Goal: Complete application form: Complete application form

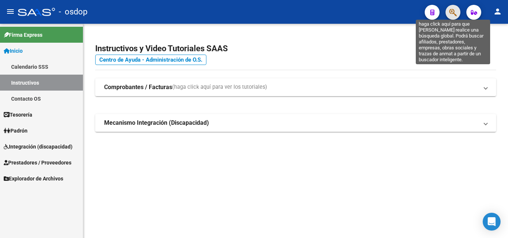
click at [454, 10] on icon "button" at bounding box center [452, 12] width 7 height 9
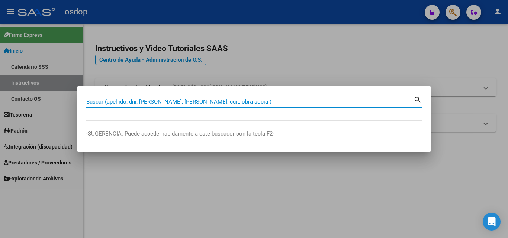
click at [111, 103] on input "Buscar (apellido, dni, [PERSON_NAME], [PERSON_NAME], cuit, obra social)" at bounding box center [249, 101] width 327 height 7
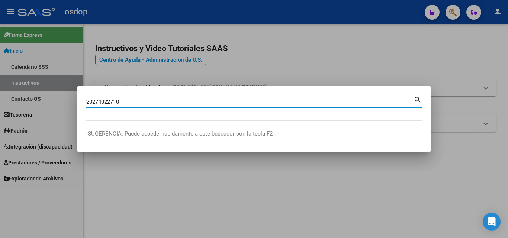
type input "20274022710"
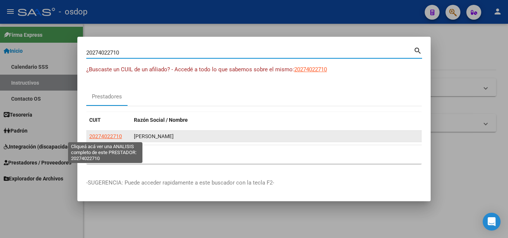
click at [111, 136] on span "20274022710" at bounding box center [105, 136] width 33 height 6
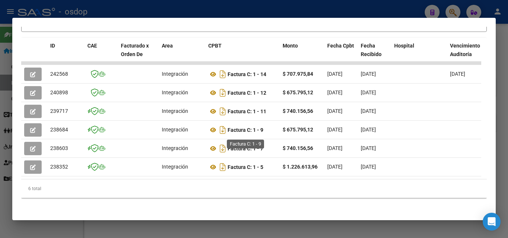
scroll to position [129, 0]
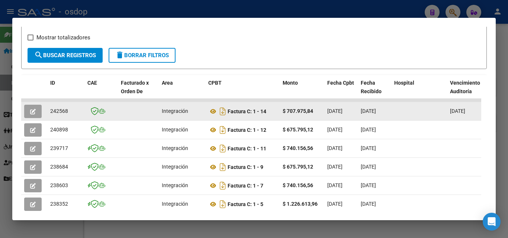
click at [31, 113] on icon "button" at bounding box center [33, 112] width 6 height 6
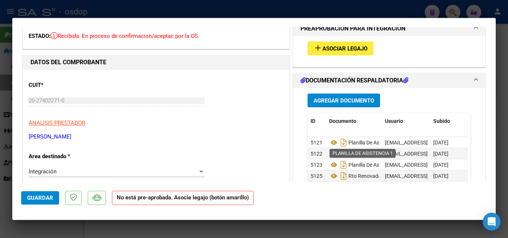
scroll to position [0, 0]
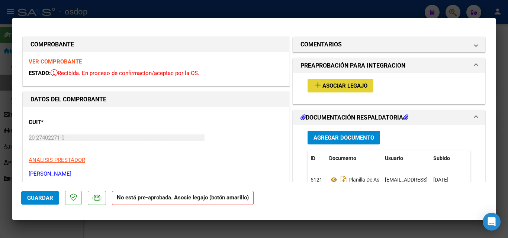
click at [334, 86] on span "Asociar Legajo" at bounding box center [344, 85] width 45 height 7
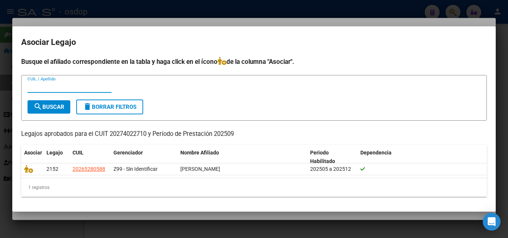
click at [146, 227] on div at bounding box center [254, 119] width 508 height 238
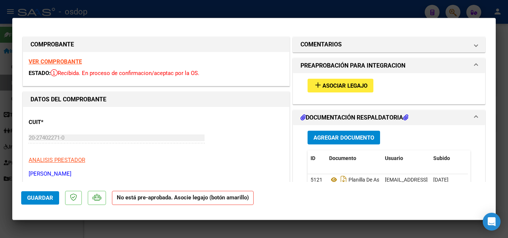
click at [194, 227] on div at bounding box center [254, 119] width 508 height 238
type input "$ 0,00"
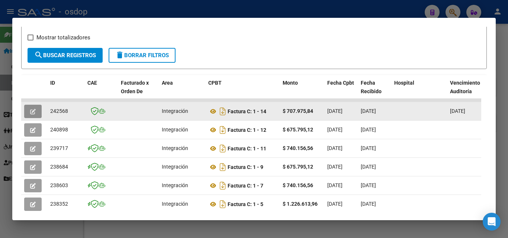
click at [36, 116] on button "button" at bounding box center [32, 111] width 17 height 13
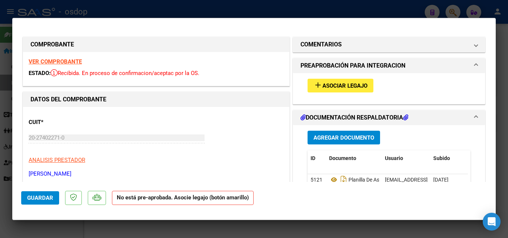
click at [362, 86] on span "Asociar Legajo" at bounding box center [344, 85] width 45 height 7
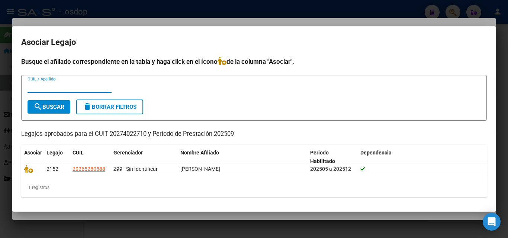
click at [146, 222] on div at bounding box center [254, 119] width 508 height 238
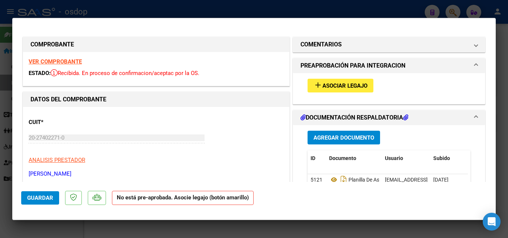
click at [223, 228] on div at bounding box center [254, 119] width 508 height 238
type input "$ 0,00"
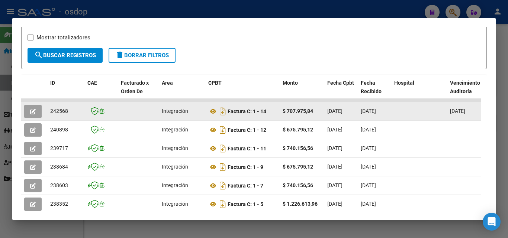
click at [32, 114] on icon "button" at bounding box center [33, 112] width 6 height 6
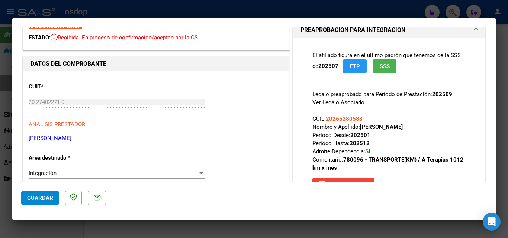
scroll to position [37, 0]
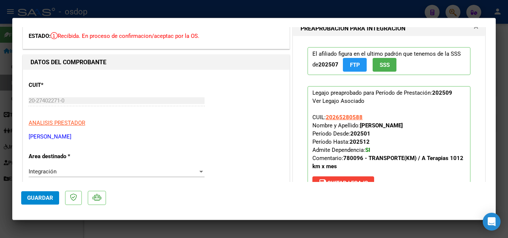
click at [320, 229] on div at bounding box center [254, 119] width 508 height 238
type input "$ 0,00"
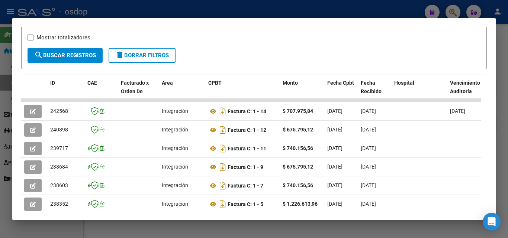
click at [278, 229] on div at bounding box center [254, 119] width 508 height 238
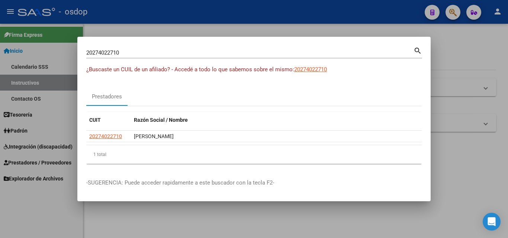
click at [346, 29] on div at bounding box center [254, 119] width 508 height 238
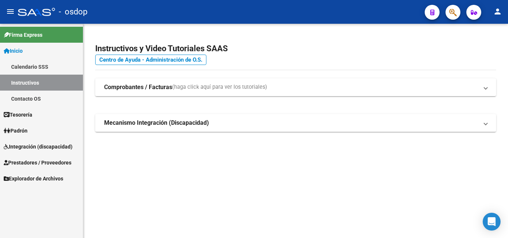
click at [138, 158] on div "Instructivos y Video Tutoriales SAAS Centro de Ayuda - Administración de O.S. C…" at bounding box center [295, 96] width 424 height 144
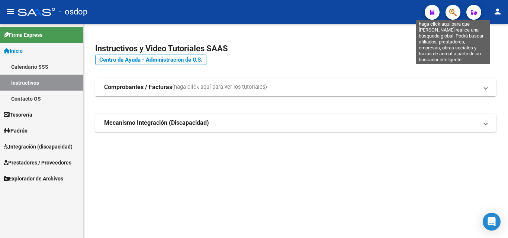
click at [453, 14] on icon "button" at bounding box center [452, 12] width 7 height 9
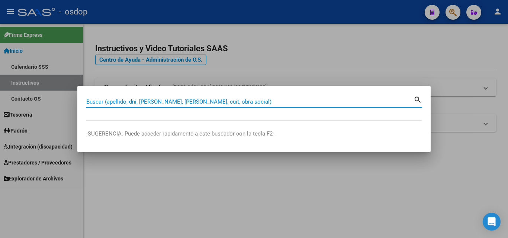
click at [153, 99] on input "Buscar (apellido, dni, [PERSON_NAME], [PERSON_NAME], cuit, obra social)" at bounding box center [249, 101] width 327 height 7
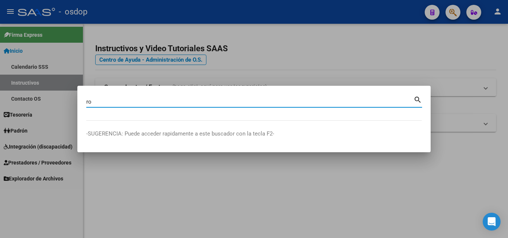
type input "r"
type input "27369132992"
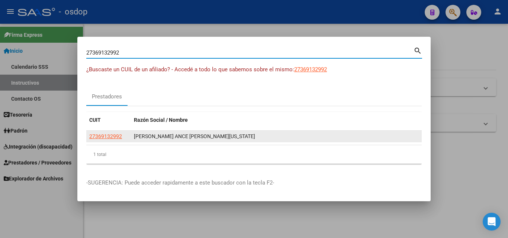
click at [149, 137] on div "[PERSON_NAME] ANCE [PERSON_NAME][US_STATE]" at bounding box center [276, 136] width 285 height 9
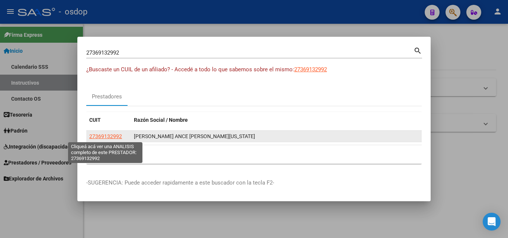
click at [105, 133] on span "27369132992" at bounding box center [105, 136] width 33 height 6
type textarea "27369132992"
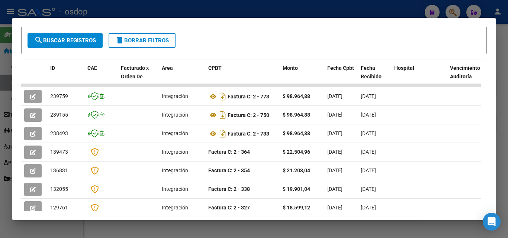
scroll to position [149, 0]
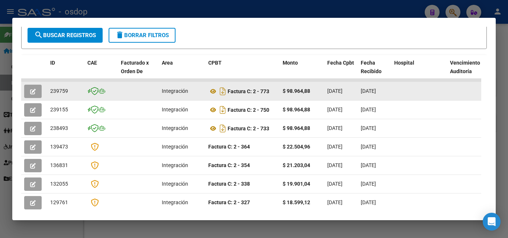
click at [36, 93] on button "button" at bounding box center [32, 91] width 17 height 13
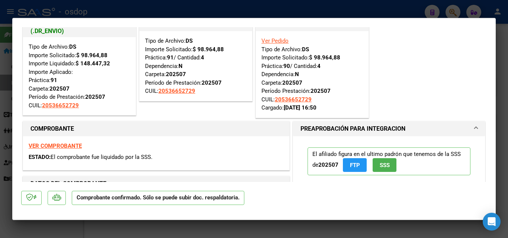
scroll to position [37, 0]
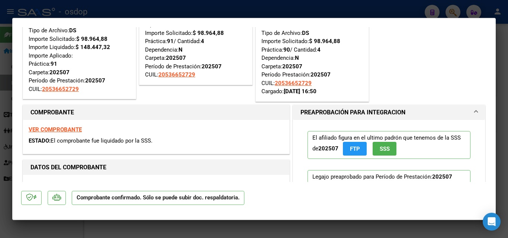
click at [272, 226] on div at bounding box center [254, 119] width 508 height 238
type input "$ 0,00"
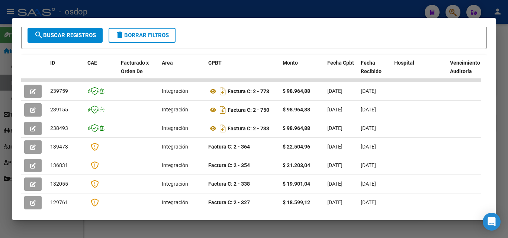
click at [210, 227] on div at bounding box center [254, 119] width 508 height 238
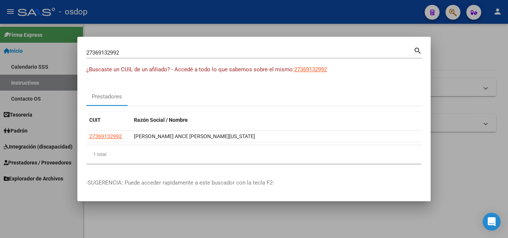
click at [210, 227] on div at bounding box center [254, 119] width 508 height 238
